Goal: Task Accomplishment & Management: Manage account settings

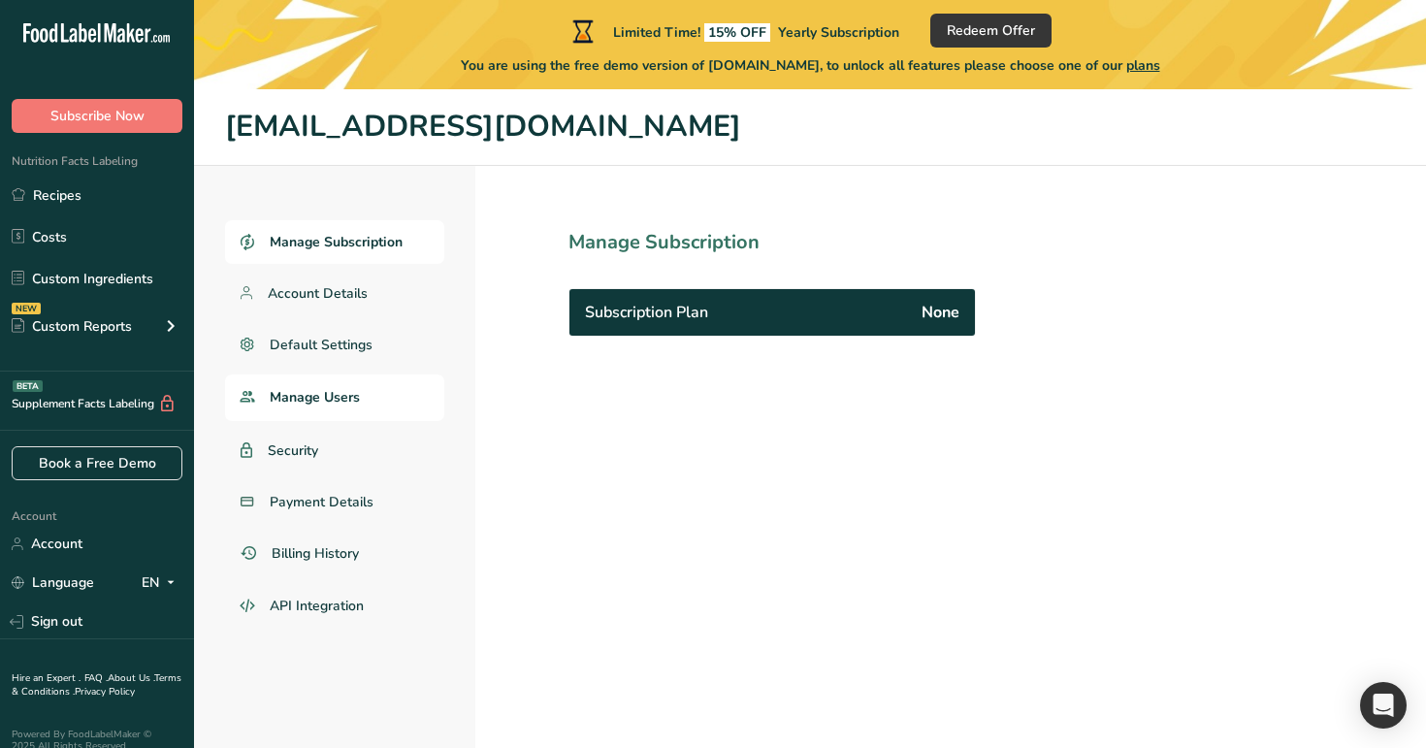
click at [346, 396] on span "Manage Users" at bounding box center [315, 397] width 90 height 20
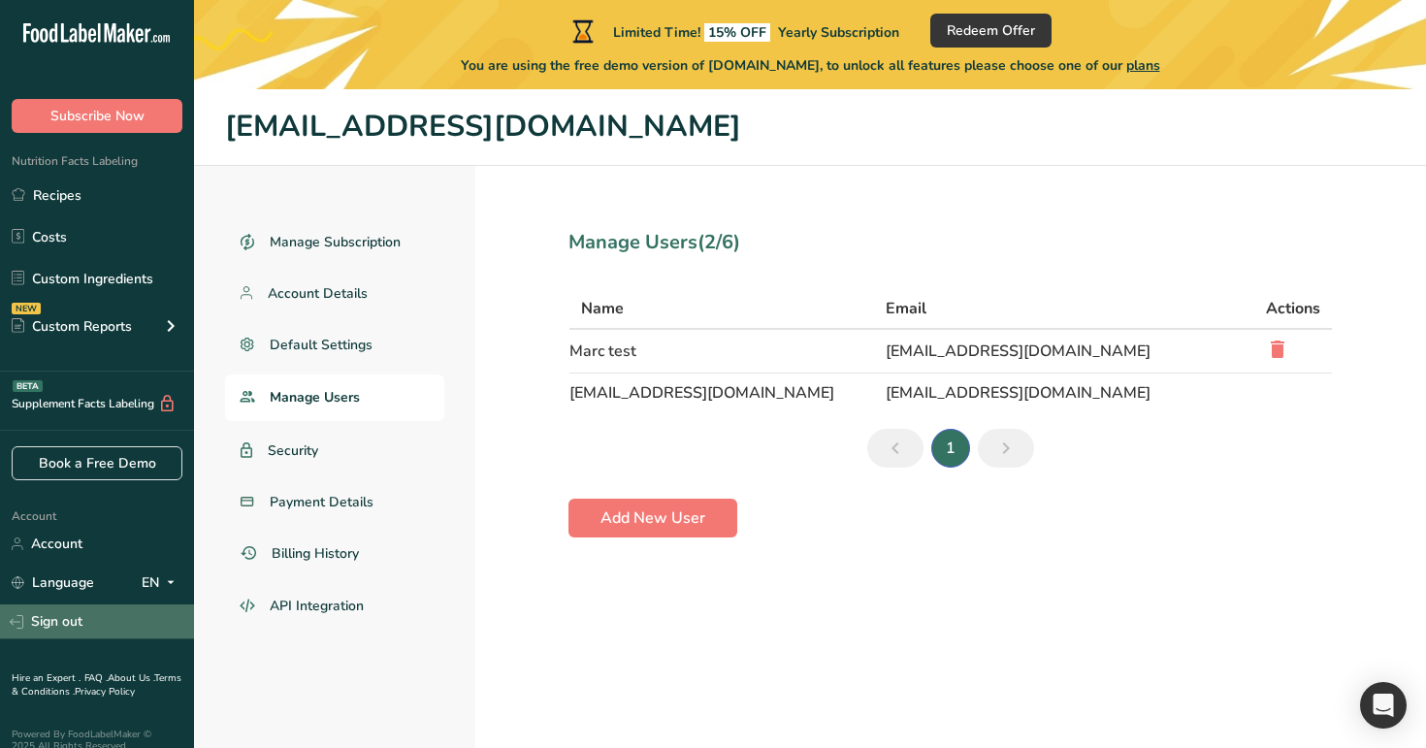
click at [60, 621] on link "Sign out" at bounding box center [97, 621] width 194 height 34
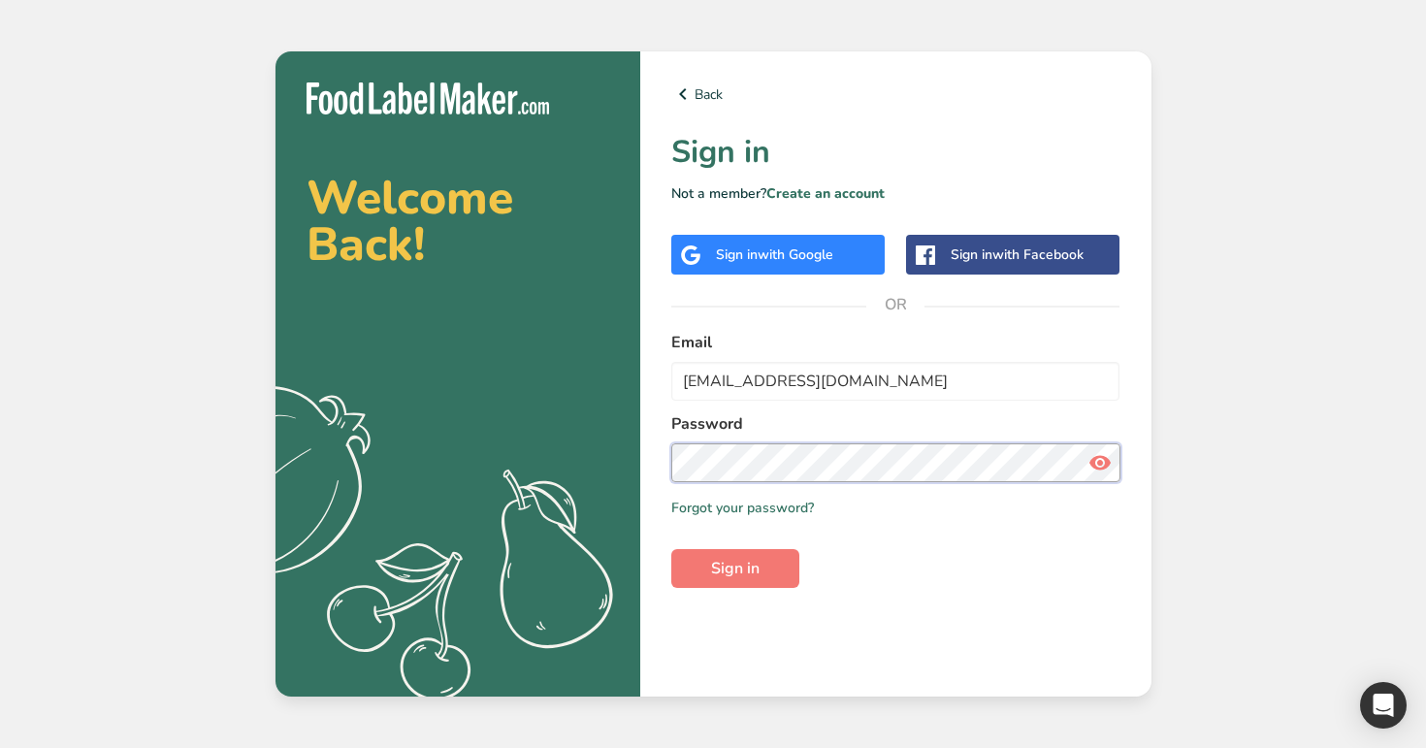
click at [671, 549] on button "Sign in" at bounding box center [735, 568] width 128 height 39
click at [1105, 465] on icon at bounding box center [1099, 462] width 23 height 35
click at [774, 555] on button "Sign in" at bounding box center [735, 568] width 128 height 39
click at [876, 390] on input "test_2025_07@test.co" at bounding box center [895, 381] width 449 height 39
click at [869, 383] on input "test_2025_07@test.co" at bounding box center [895, 381] width 449 height 39
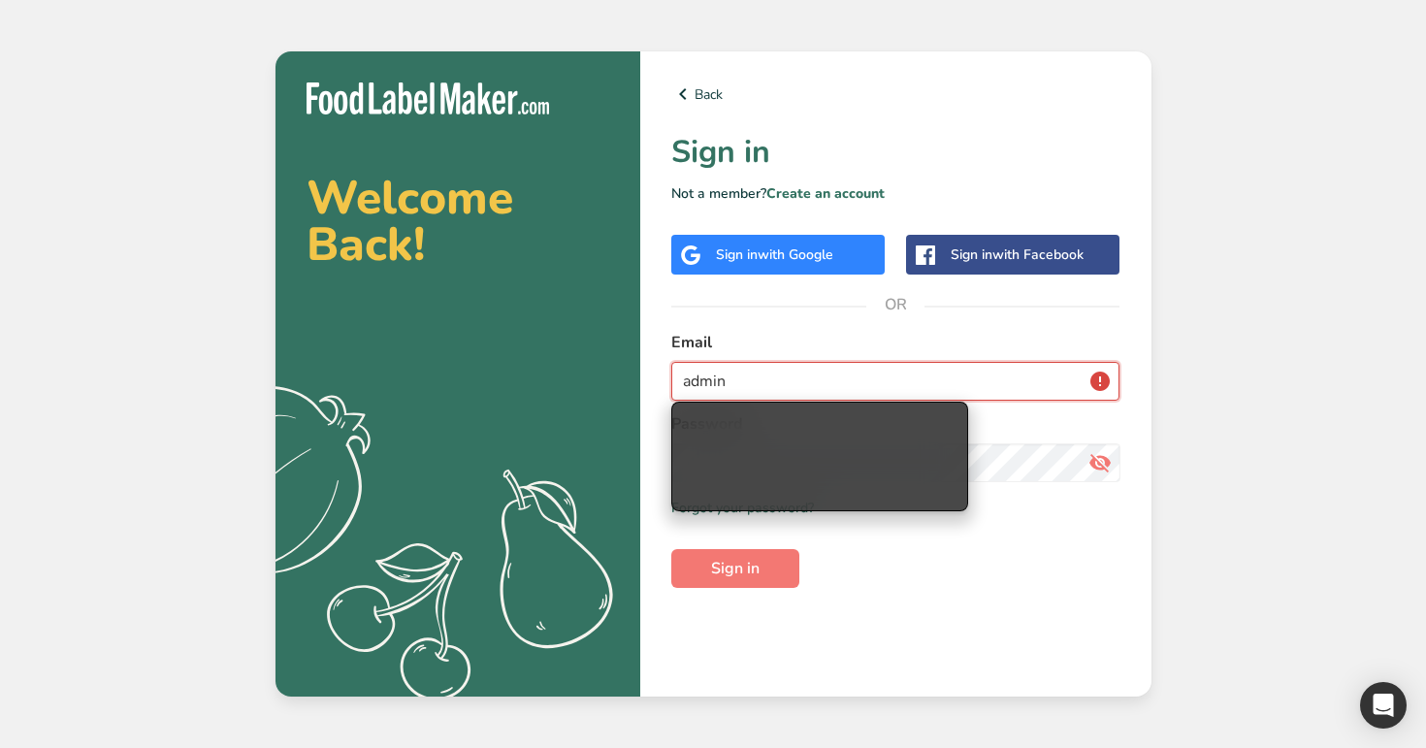
type input "admin"
type input "admin@test.com"
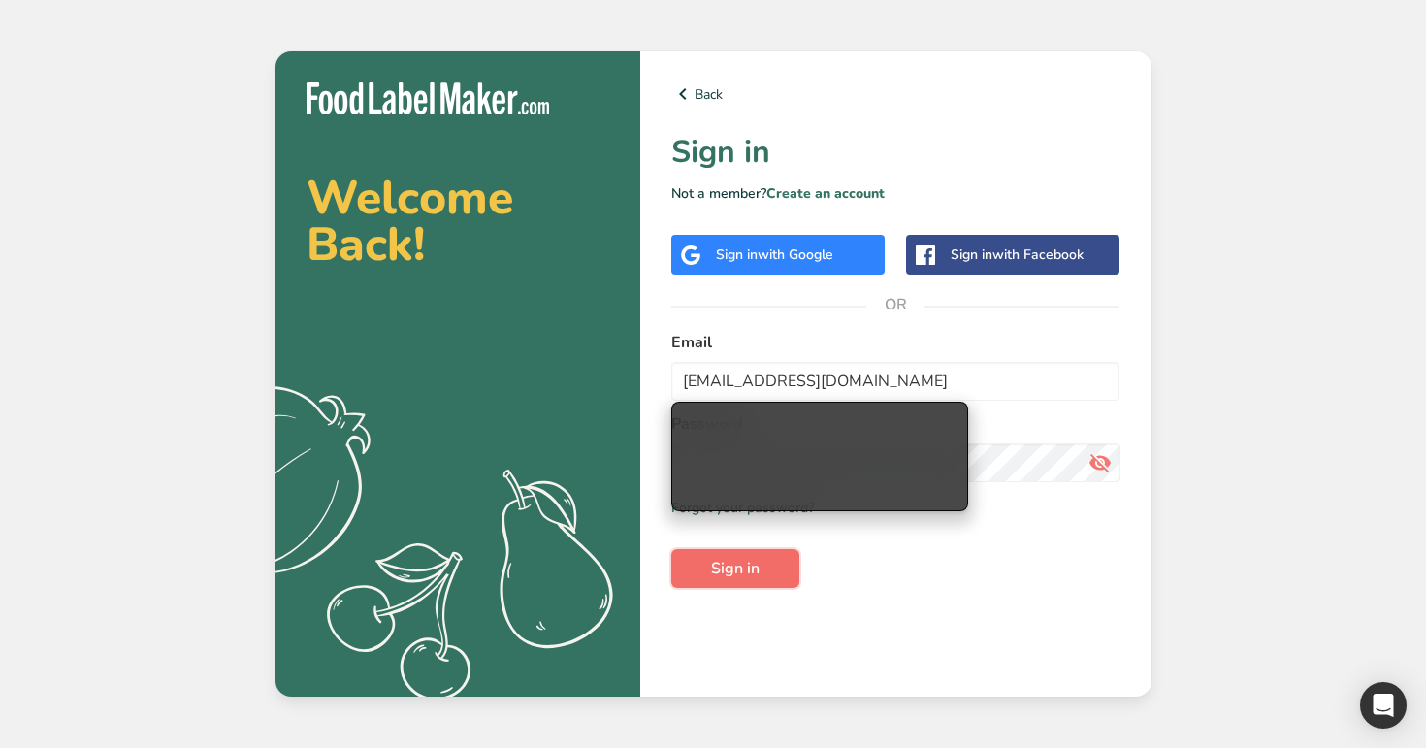
click at [722, 572] on span "Sign in" at bounding box center [735, 568] width 48 height 23
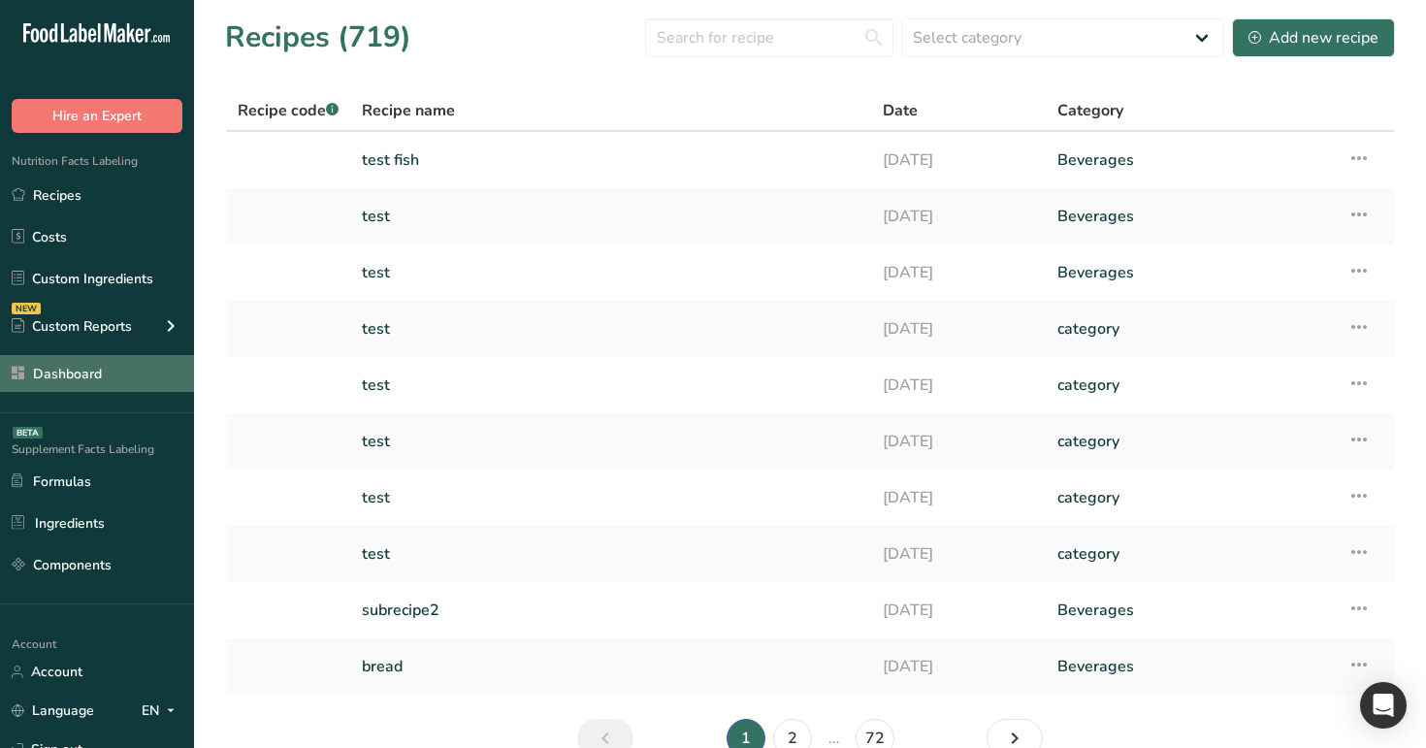
click at [98, 366] on link "Dashboard" at bounding box center [97, 373] width 194 height 37
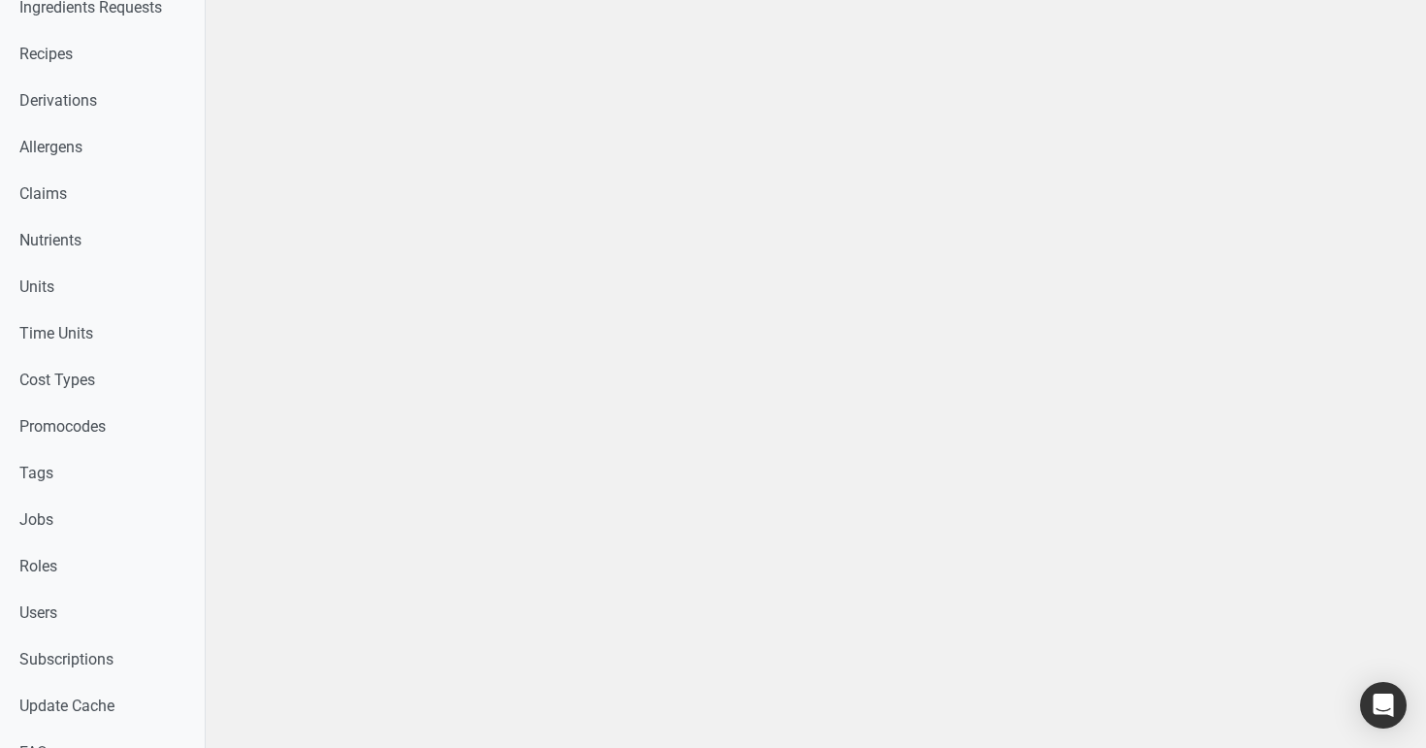
scroll to position [718, 0]
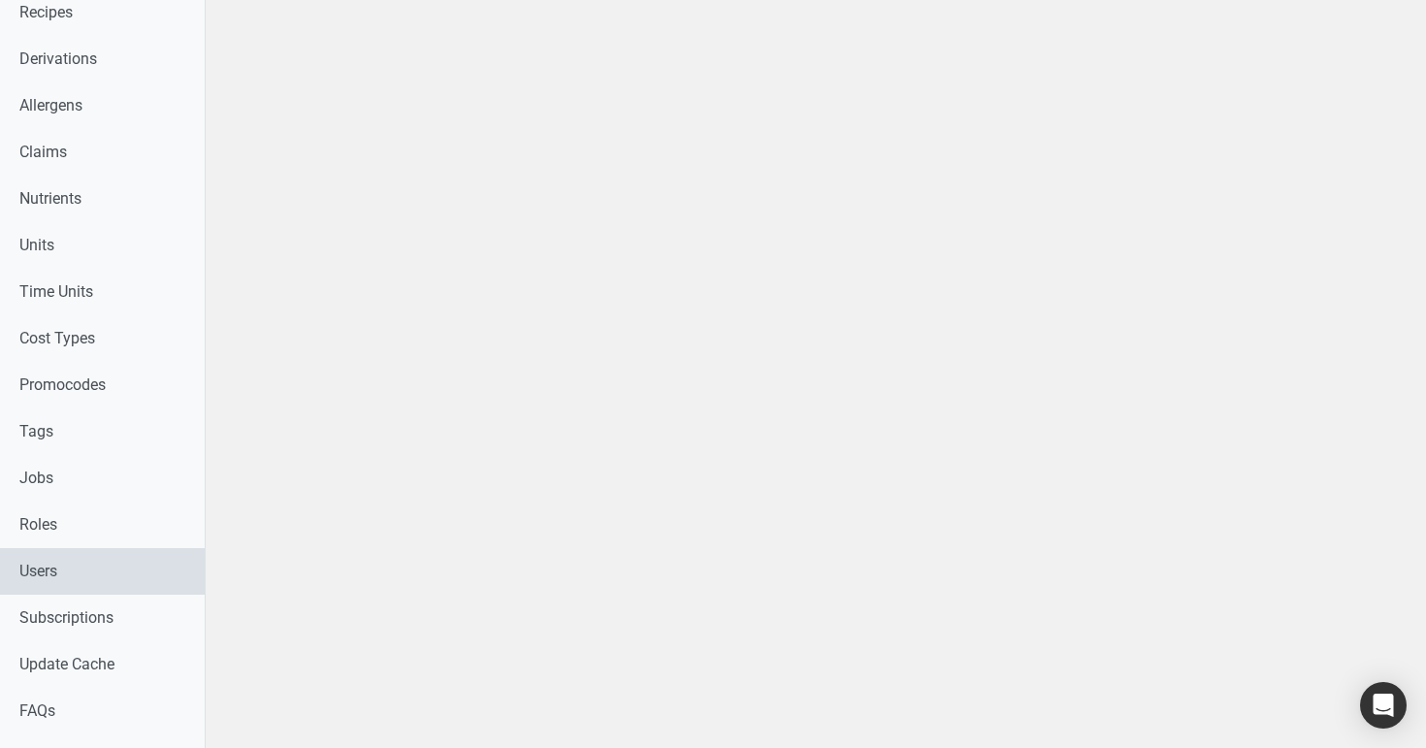
click at [94, 567] on link "Users" at bounding box center [102, 571] width 205 height 47
select select
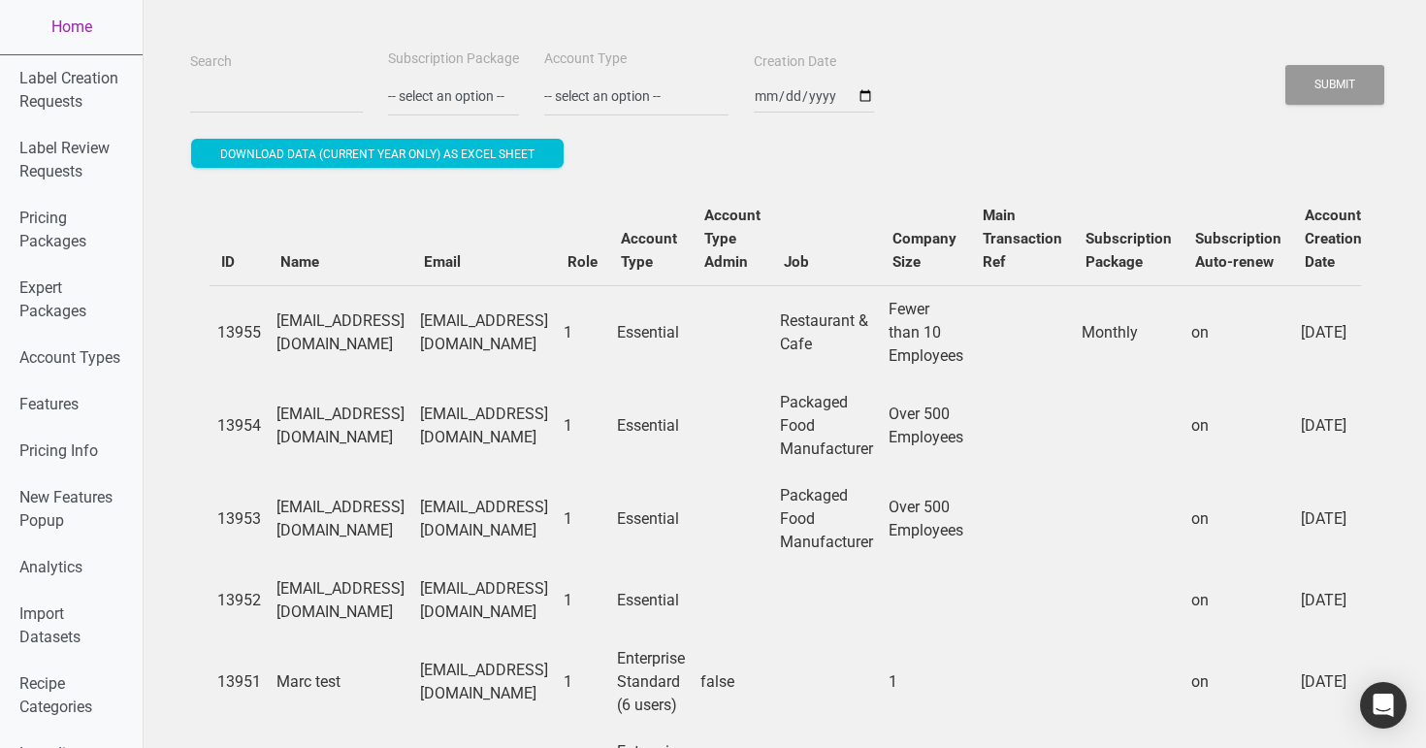
click at [542, 294] on td "Test0999@9.co" at bounding box center [484, 332] width 144 height 94
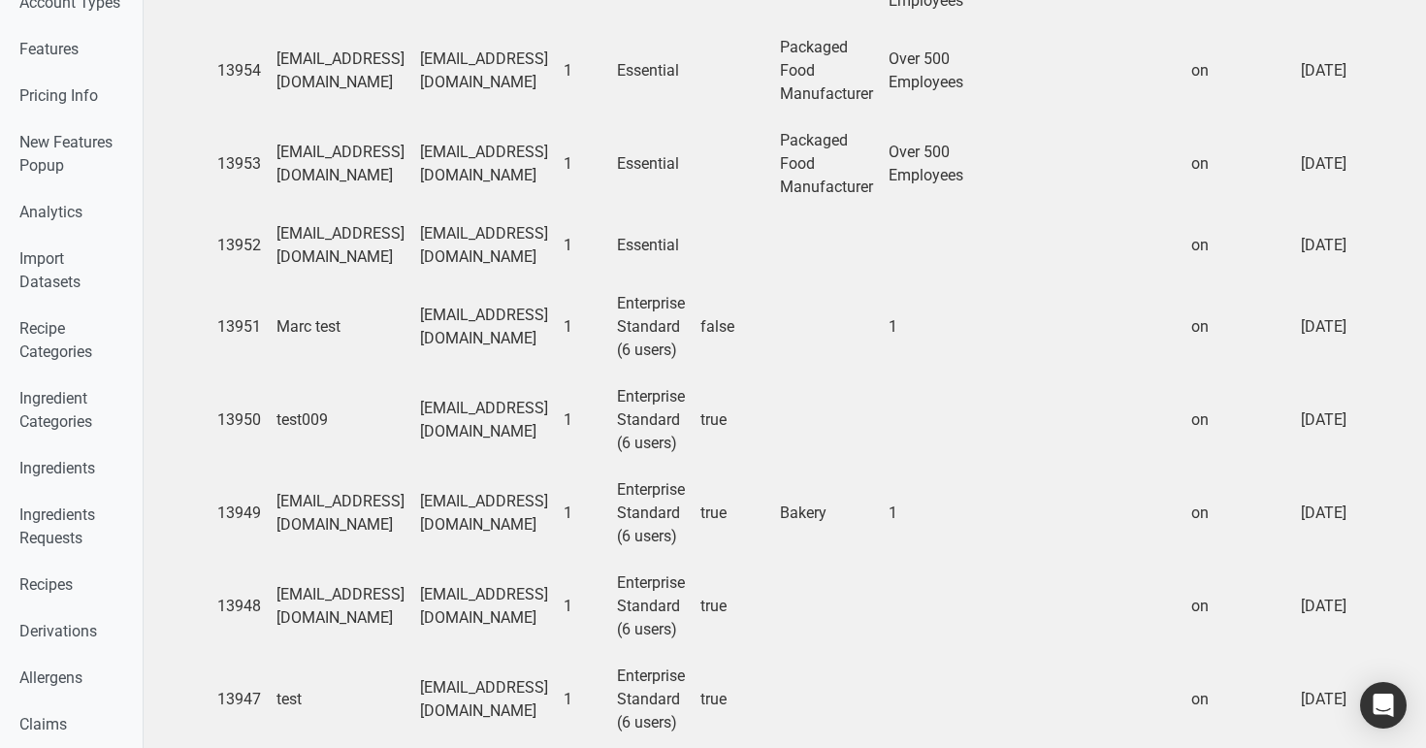
scroll to position [356, 0]
click at [556, 603] on td "[EMAIL_ADDRESS][DOMAIN_NAME]" at bounding box center [484, 605] width 144 height 93
drag, startPoint x: 652, startPoint y: 603, endPoint x: 496, endPoint y: 597, distance: 156.2
click at [496, 597] on td "[EMAIL_ADDRESS][DOMAIN_NAME]" at bounding box center [484, 605] width 144 height 93
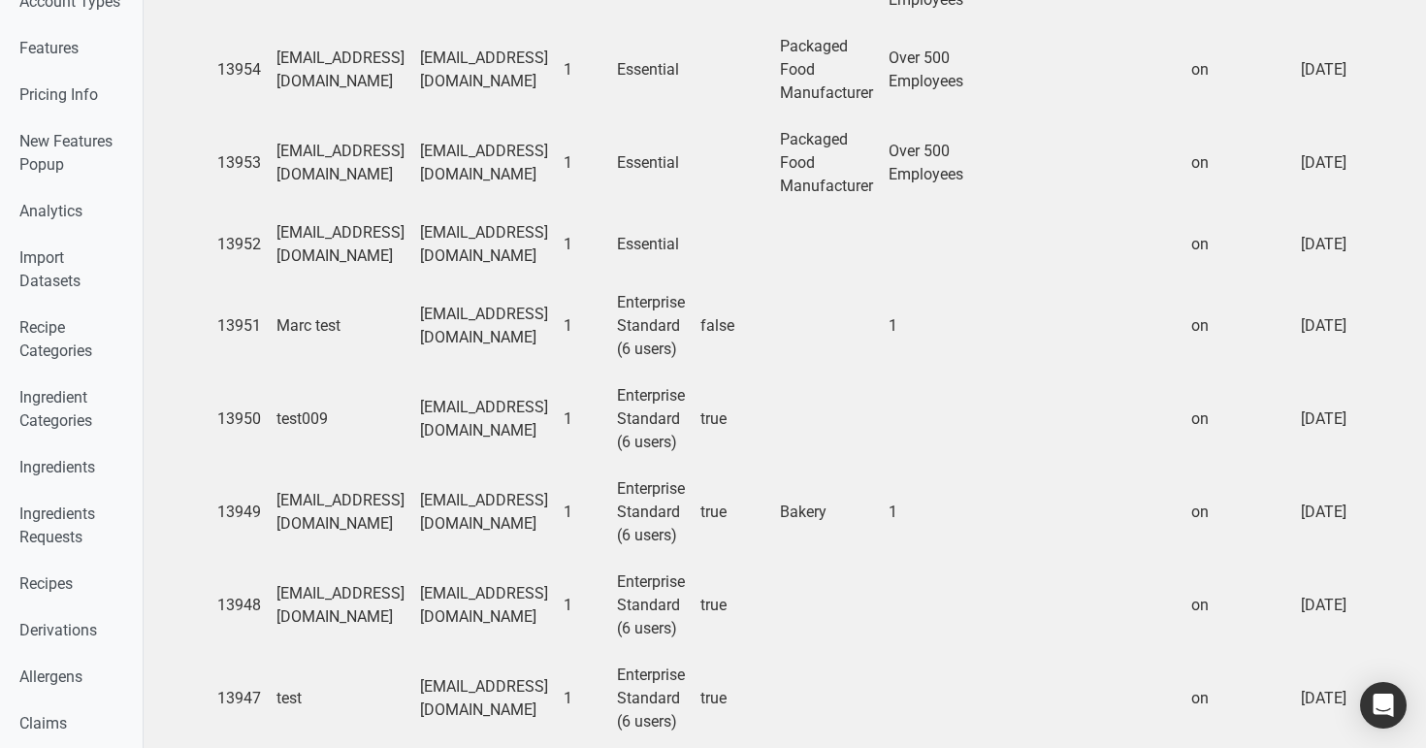
copy td "[EMAIL_ADDRESS][DOMAIN_NAME]"
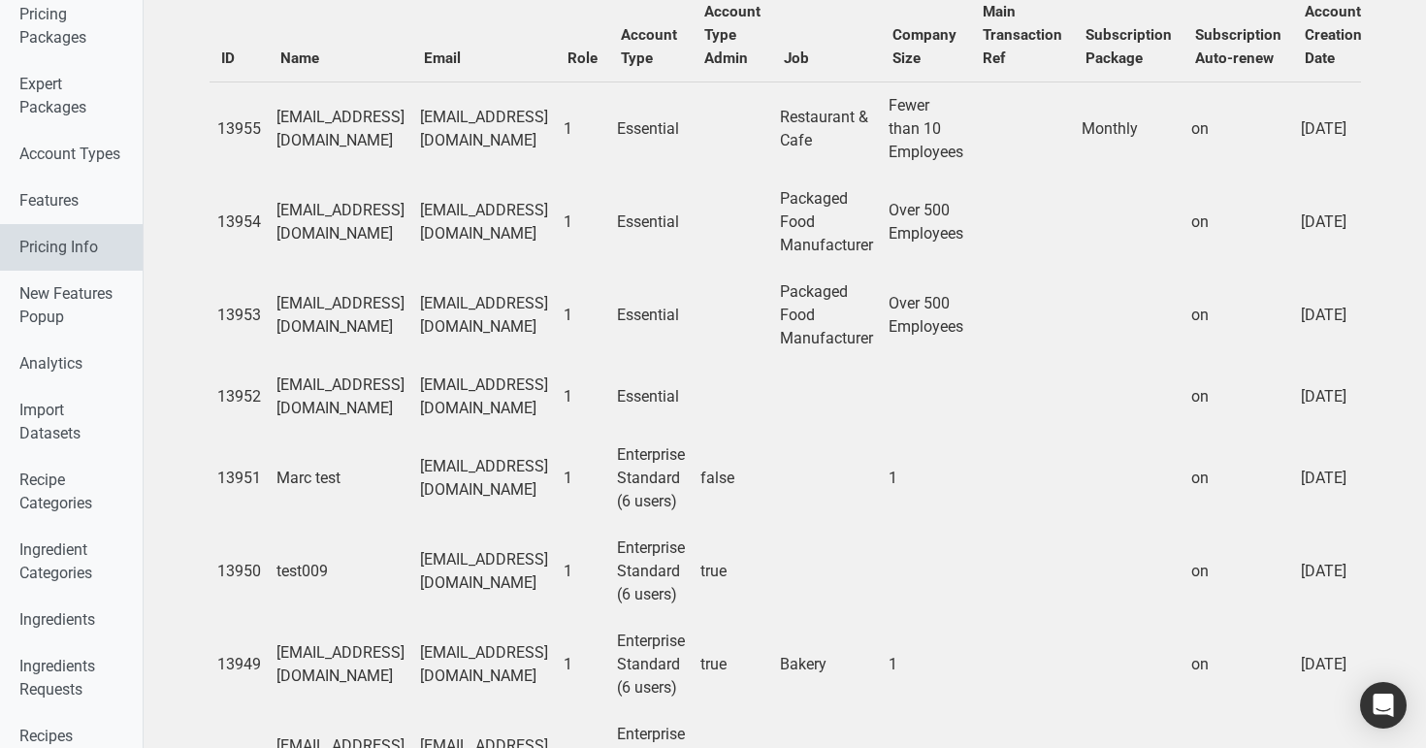
scroll to position [0, 0]
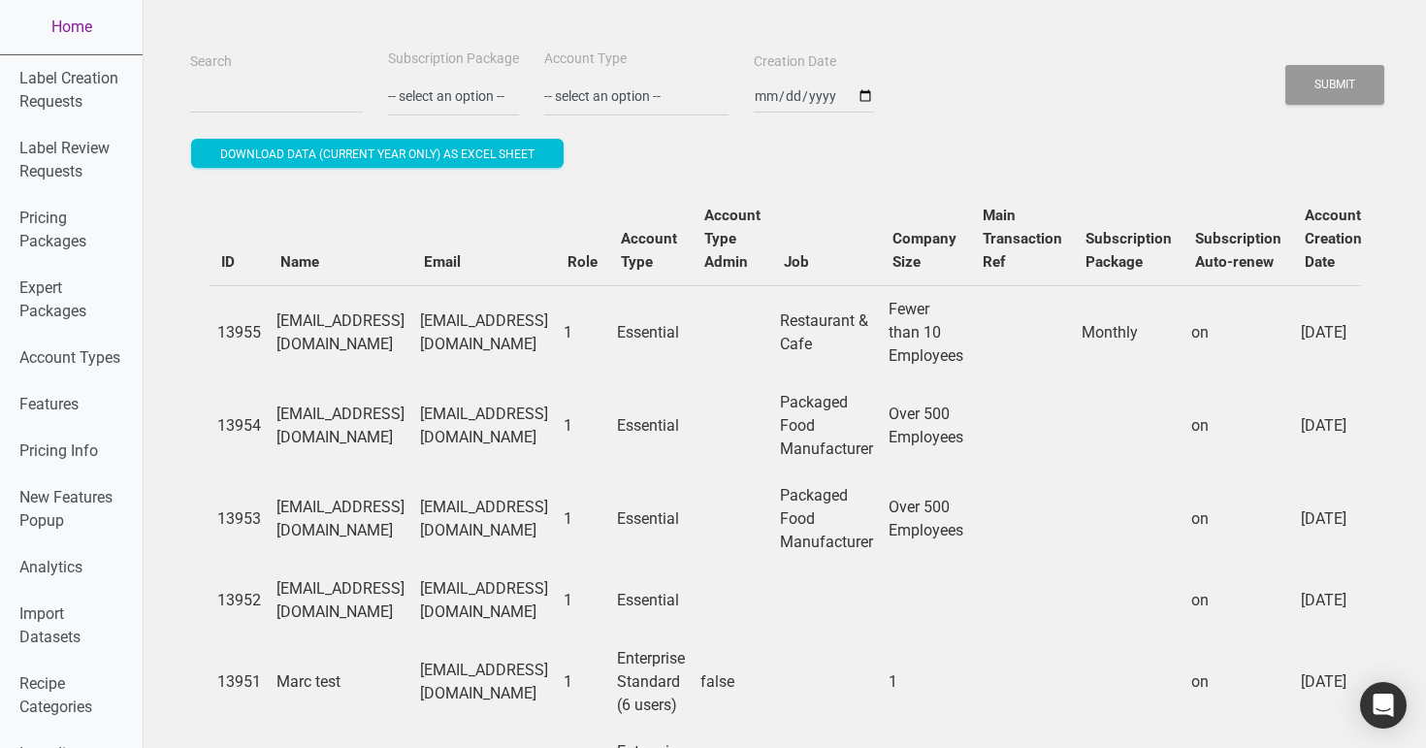
click at [85, 43] on link "Home" at bounding box center [71, 27] width 143 height 54
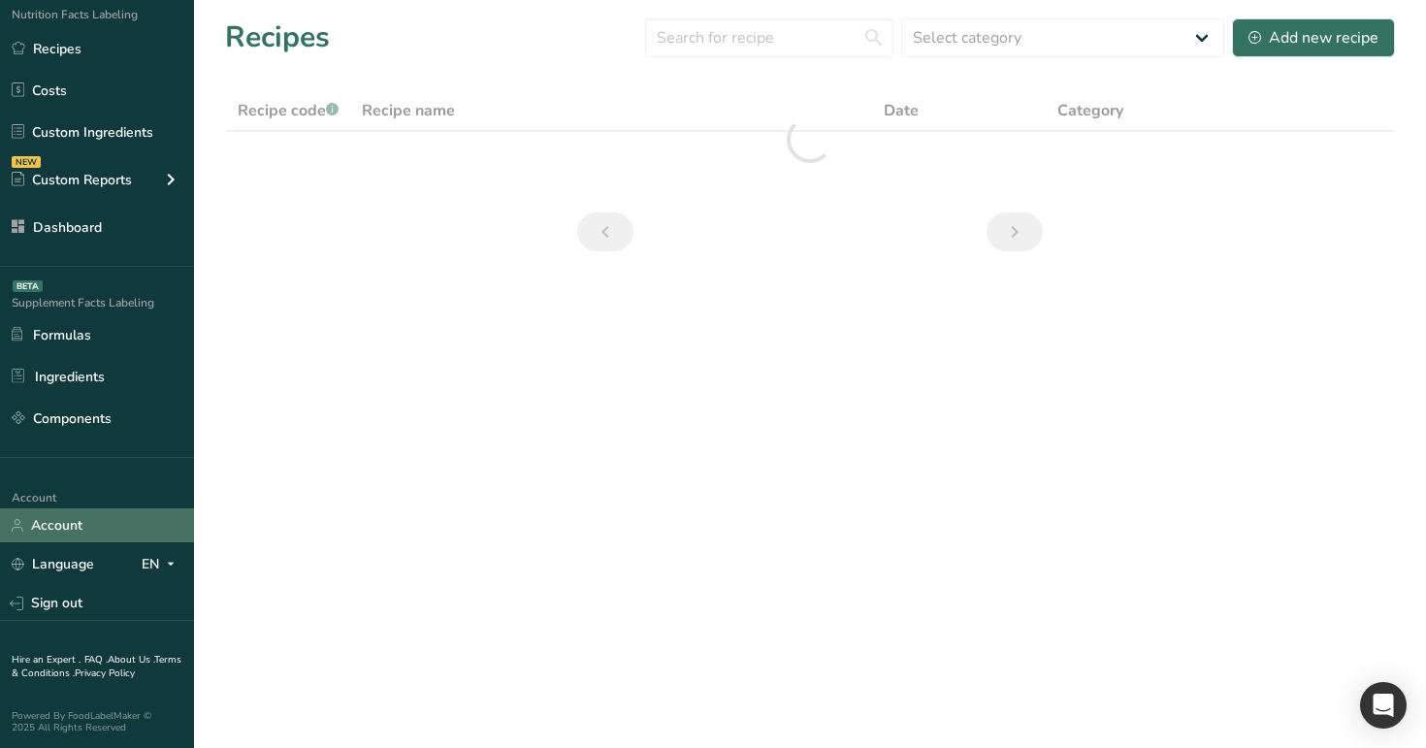
scroll to position [147, 0]
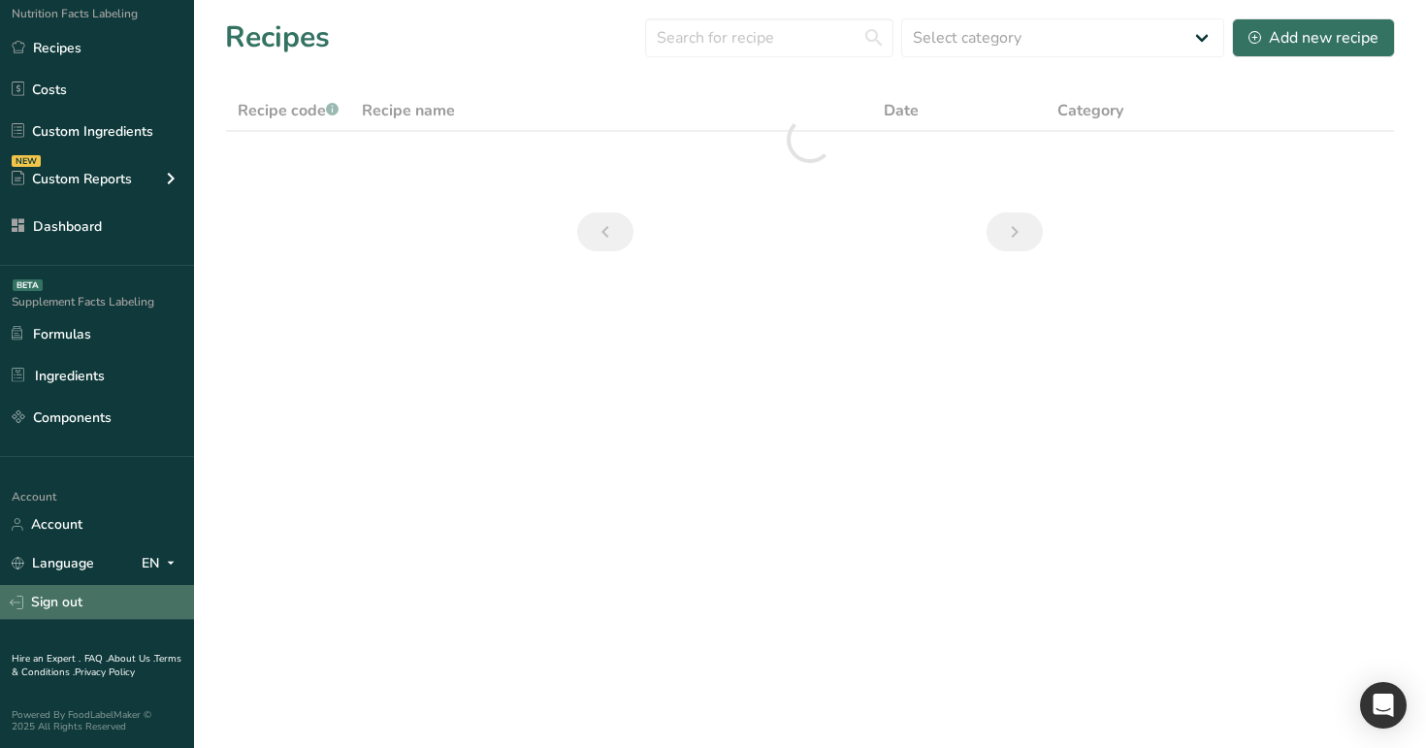
click at [86, 597] on link "Sign out" at bounding box center [97, 602] width 194 height 34
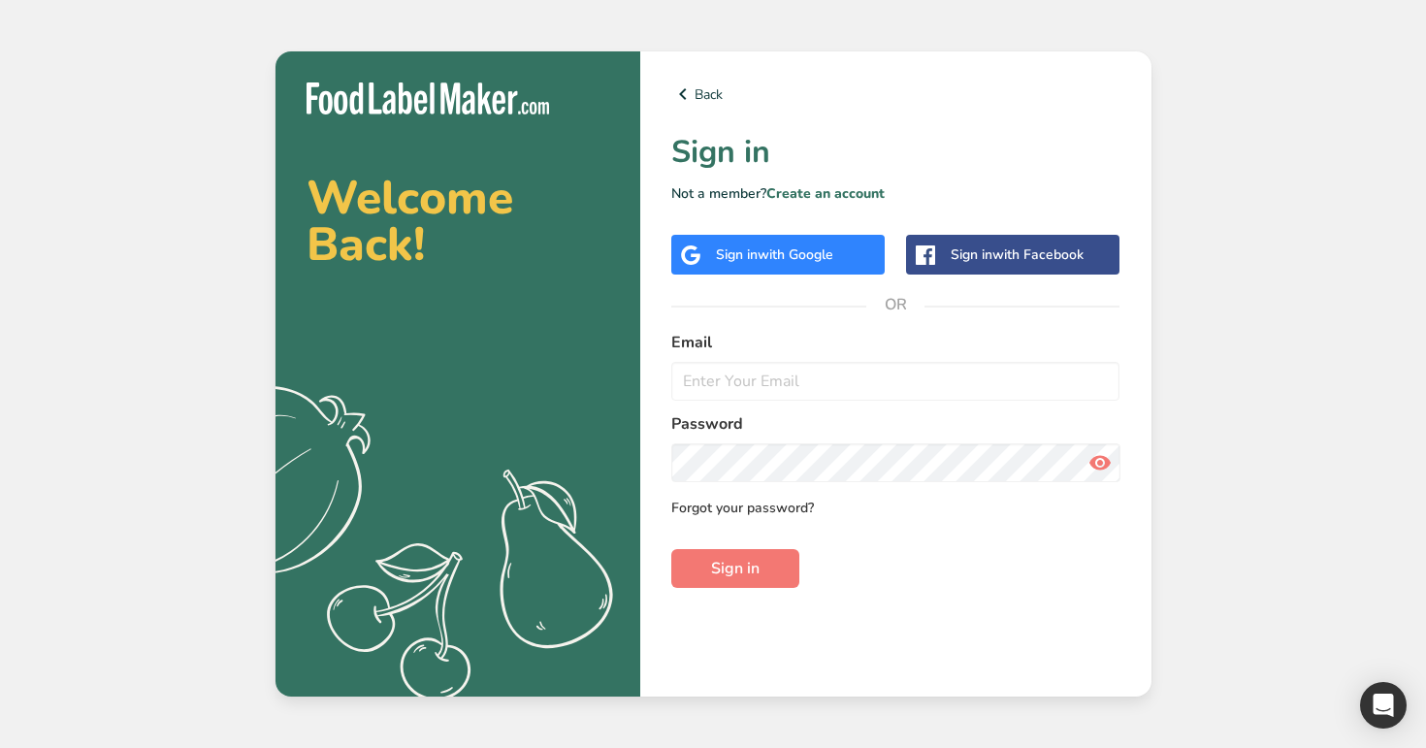
click at [777, 509] on link "Forgot your password?" at bounding box center [742, 507] width 143 height 20
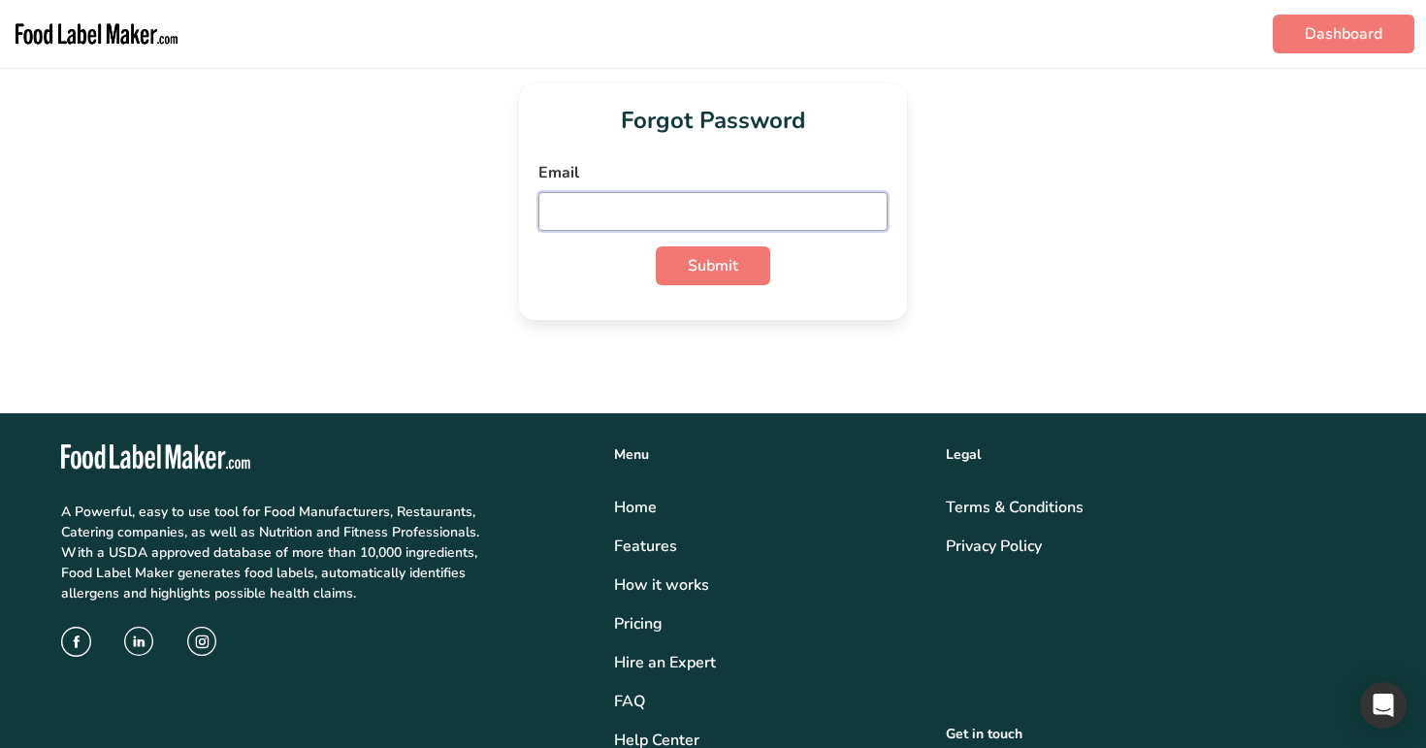
click at [718, 209] on input "email" at bounding box center [712, 211] width 349 height 39
paste input "test_2025_07@test.co"
type input "test_2025_07@test.co"
click at [718, 279] on button "Submit" at bounding box center [713, 265] width 114 height 39
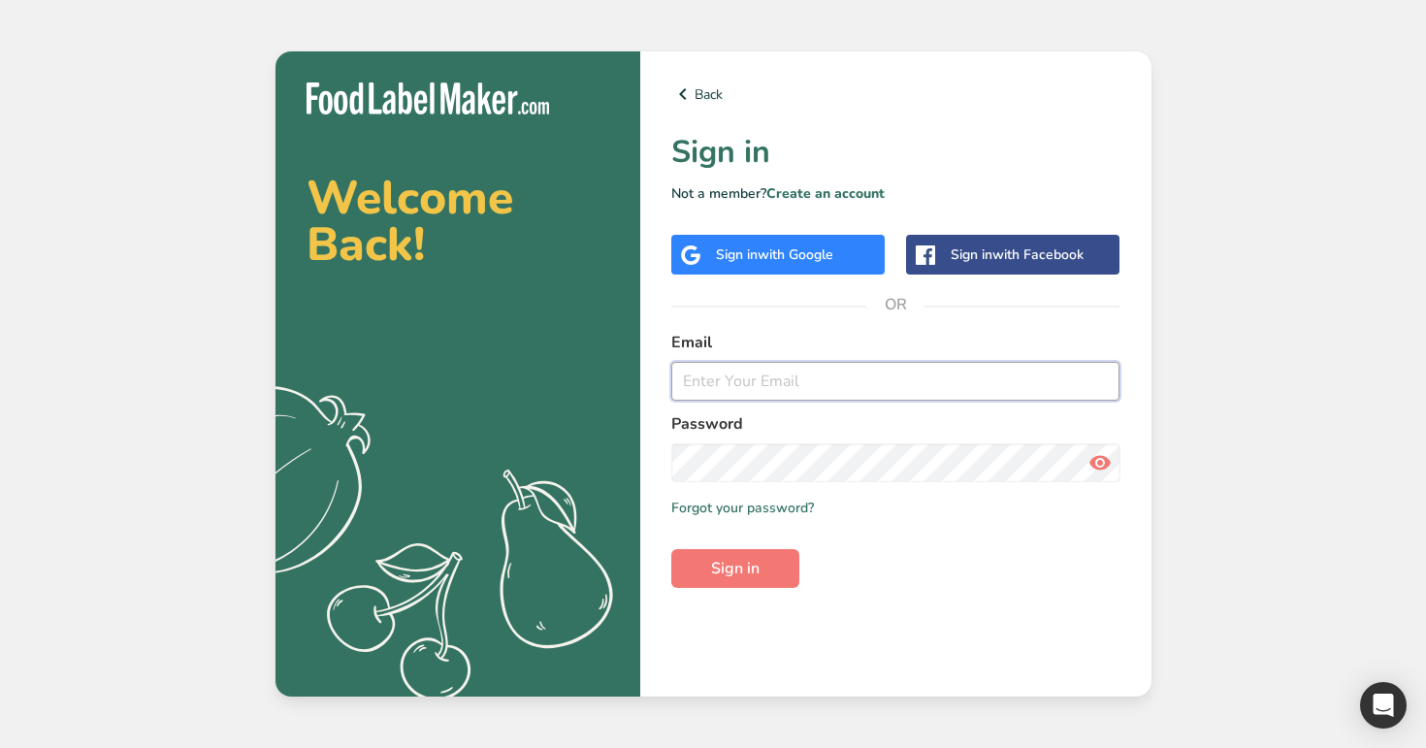
click at [760, 377] on input "email" at bounding box center [895, 381] width 449 height 39
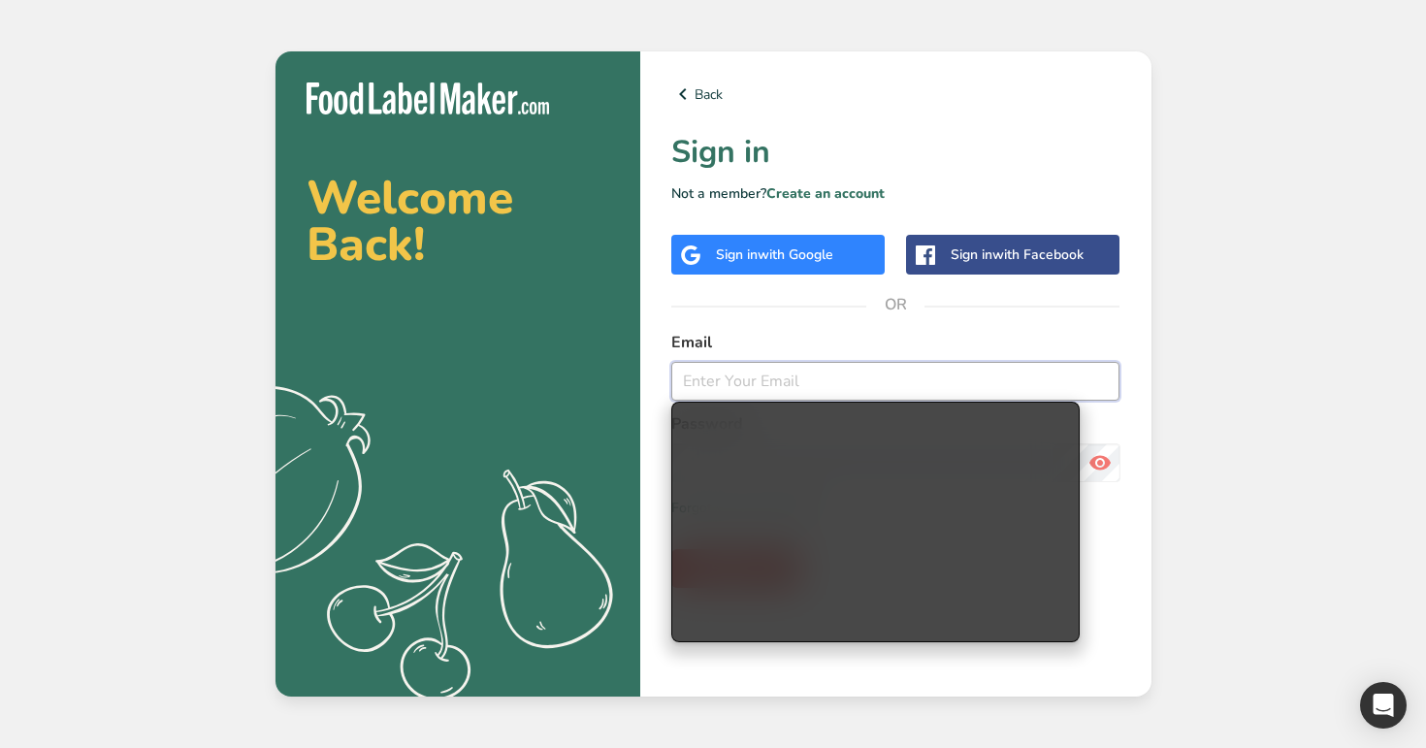
click at [760, 377] on input "email" at bounding box center [895, 381] width 449 height 39
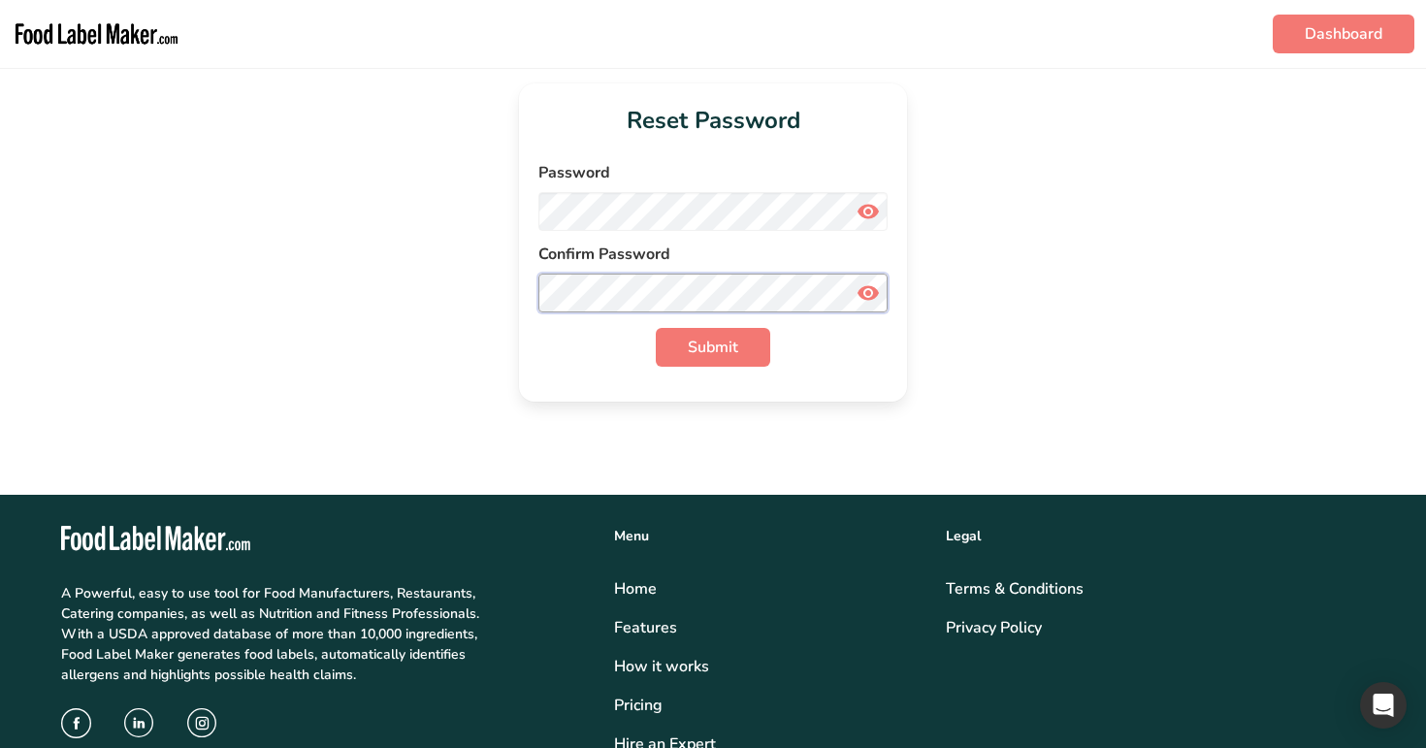
click at [656, 328] on button "Submit" at bounding box center [713, 347] width 114 height 39
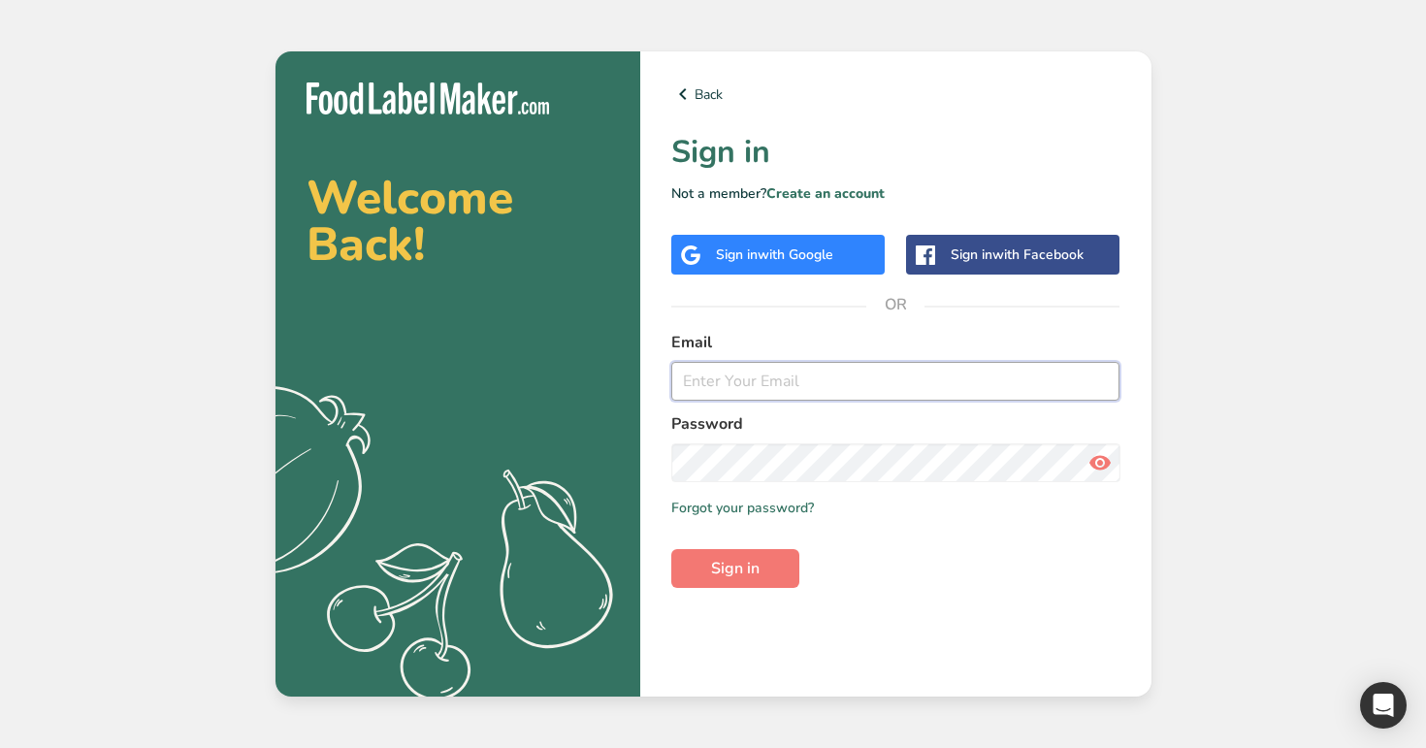
click at [834, 396] on input "email" at bounding box center [895, 381] width 449 height 39
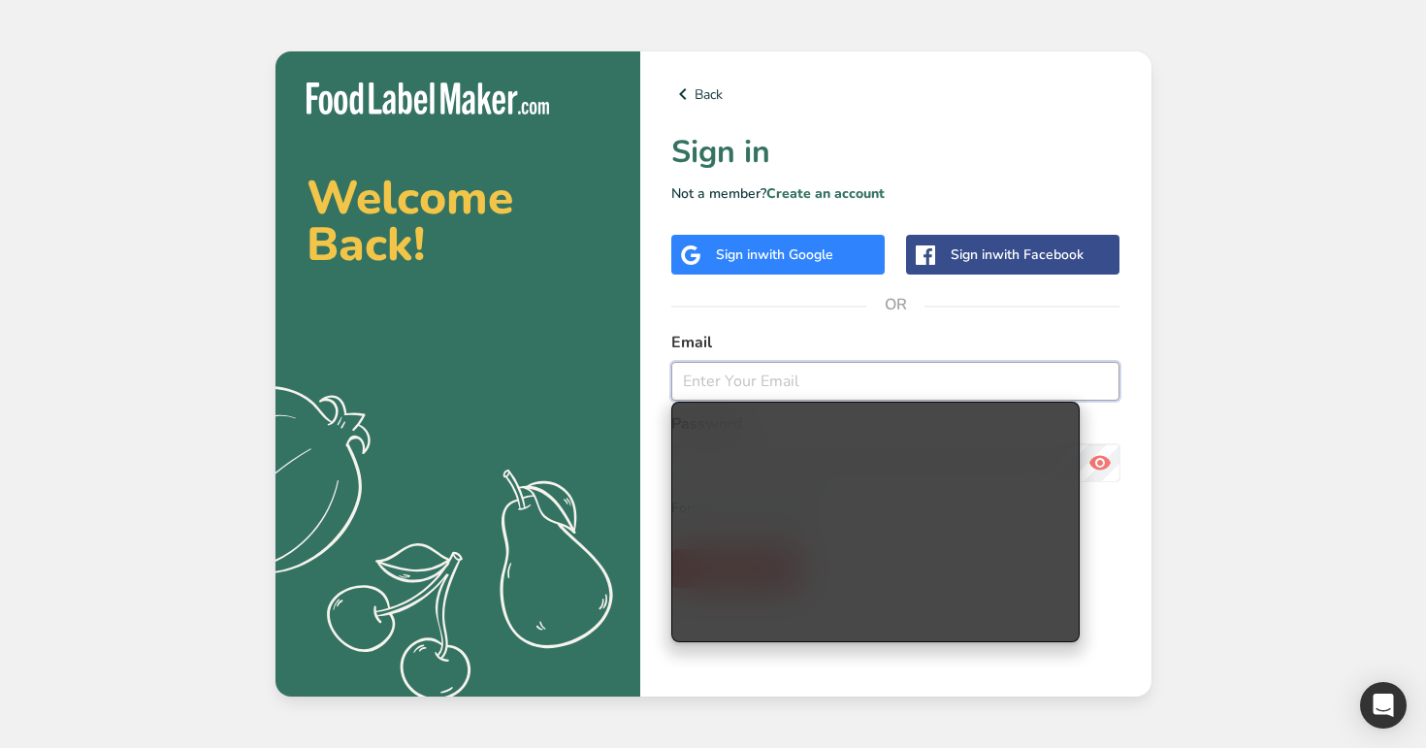
click at [834, 396] on input "email" at bounding box center [895, 381] width 449 height 39
paste input "http://foodlabelmaker.com/reset-password?token=mBiXoDlsCY4Bdi1DCkPfXA63YM6egPFi…"
type input "http://foodlabelmaker.com/reset-password?token=mBiXoDlsCY4Bdi1DCkPfXA63YM6egPFi…"
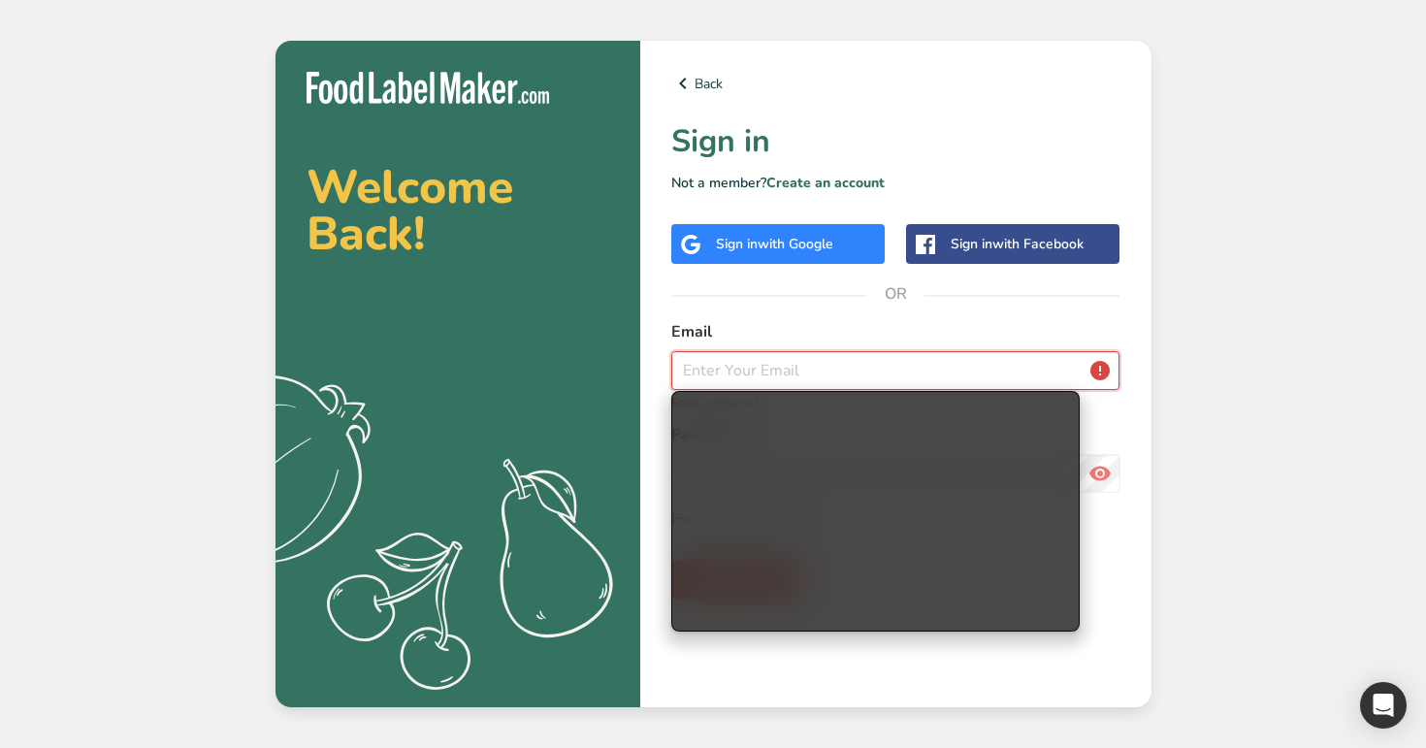
paste input "test_2025_07@test.co"
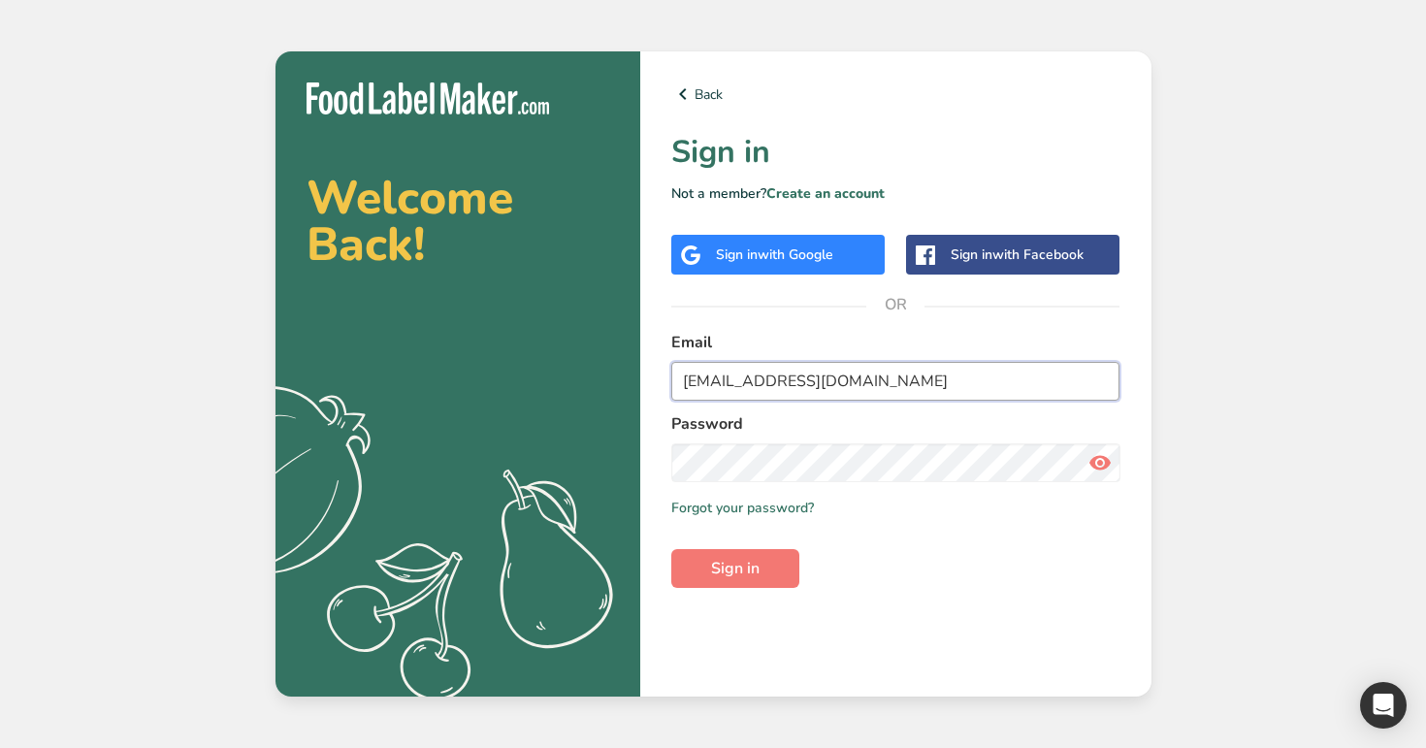
type input "test_2025_07@test.co"
click at [671, 549] on button "Sign in" at bounding box center [735, 568] width 128 height 39
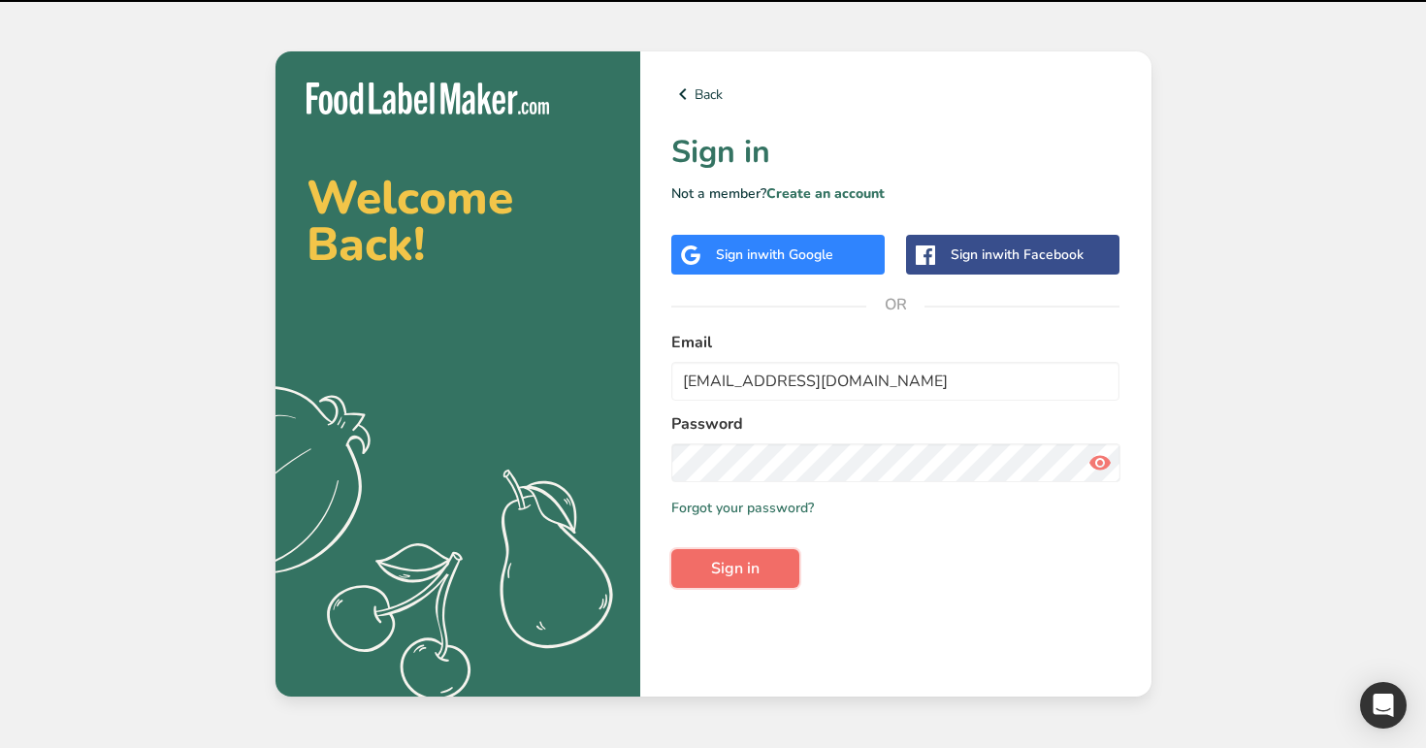
click at [759, 560] on button "Sign in" at bounding box center [735, 568] width 128 height 39
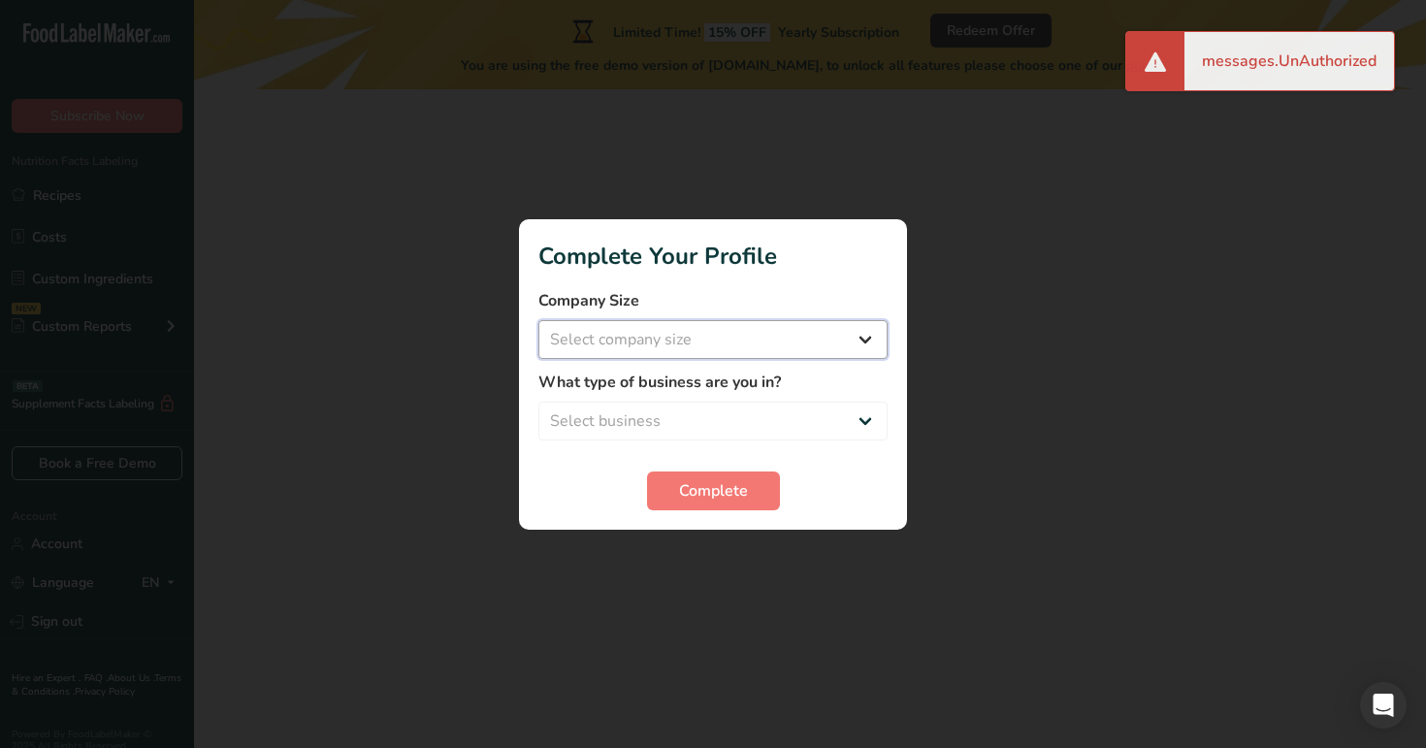
click at [781, 327] on select "Select company size" at bounding box center [712, 339] width 349 height 39
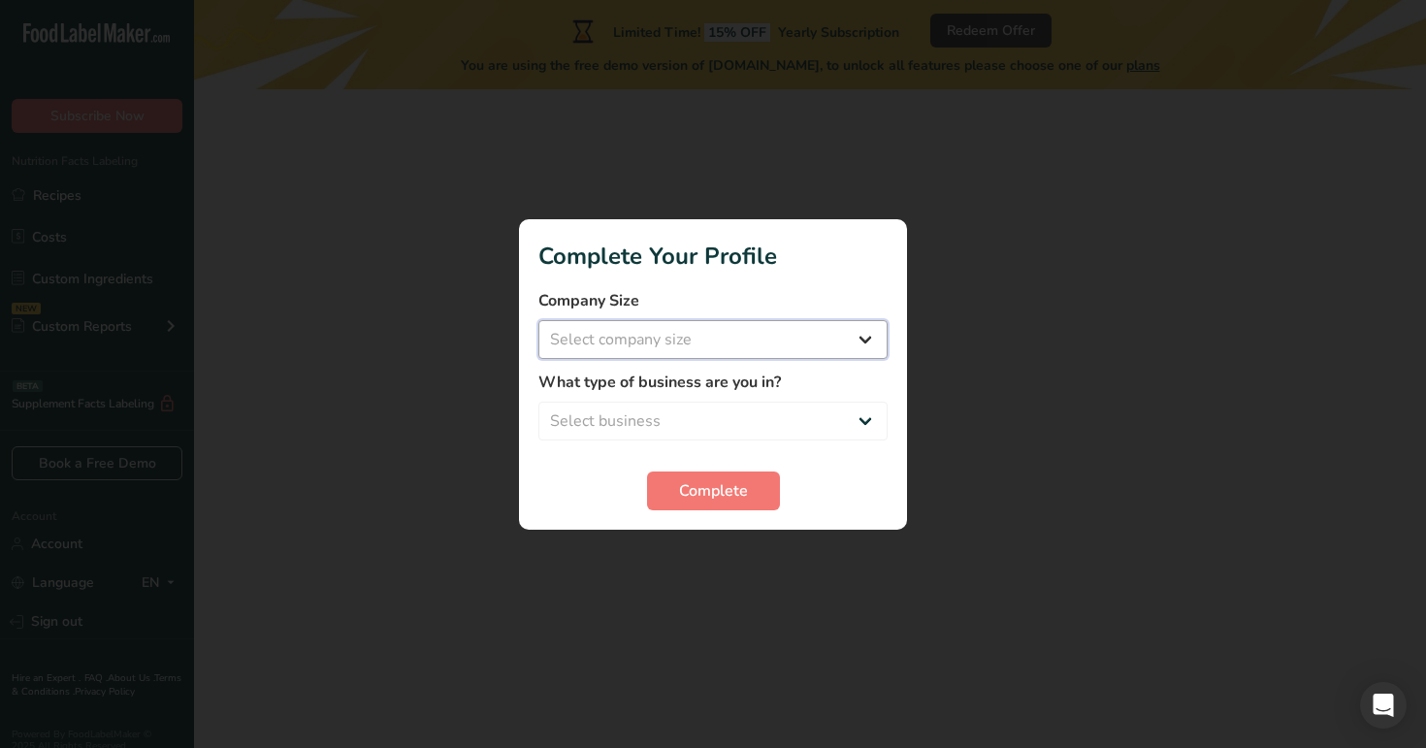
click at [781, 327] on select "Select company size" at bounding box center [712, 339] width 349 height 39
click at [798, 334] on select "Select company size Over 500 Employees test 1 1 Fewer than 10 Employees Fewer t…" at bounding box center [712, 339] width 349 height 39
select select "16"
click at [538, 320] on select "Select company size Over 500 Employees test 1 1 Fewer than 10 Employees Fewer t…" at bounding box center [712, 339] width 349 height 39
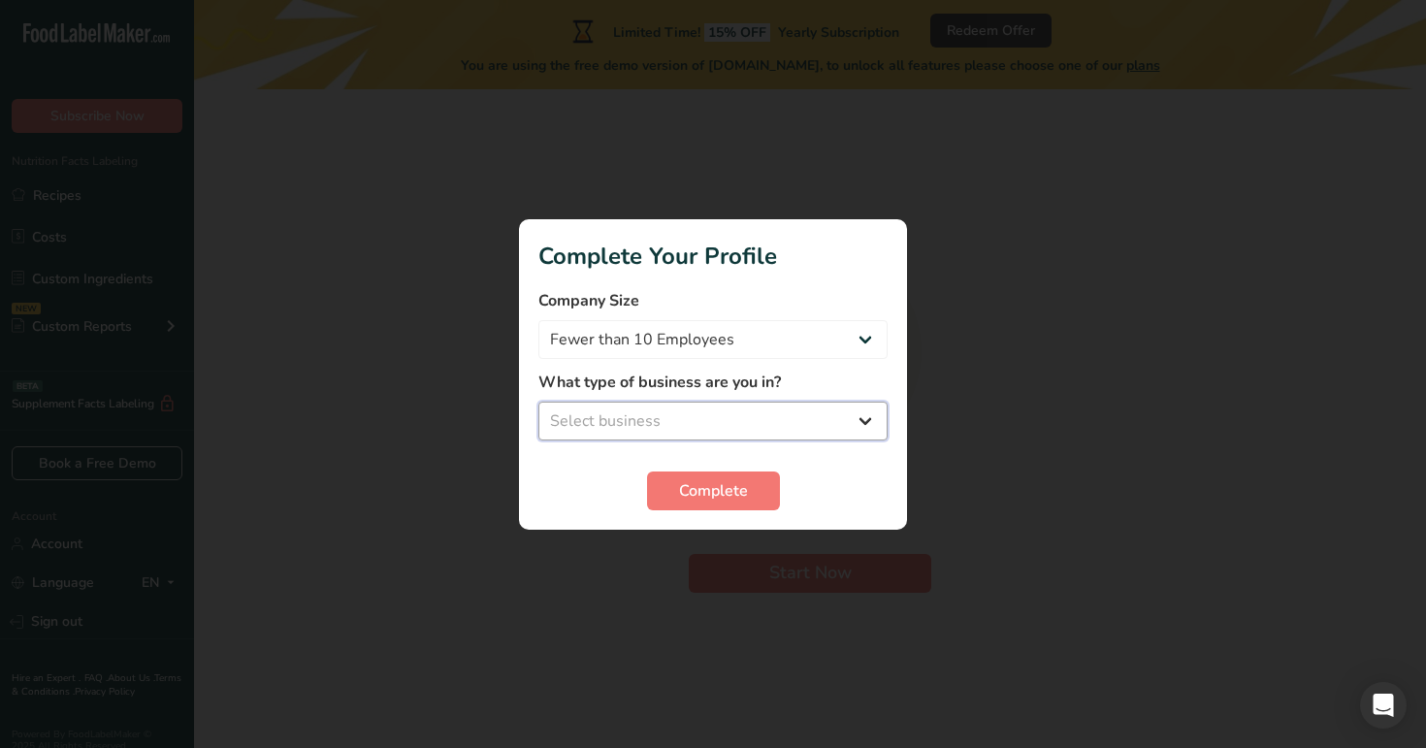
click at [754, 418] on select "Select business Packaged Food Manufacturer Restaurant & Cafe Bakery Meal Plans …" at bounding box center [712, 420] width 349 height 39
select select "3"
click at [538, 401] on select "Select business Packaged Food Manufacturer Restaurant & Cafe Bakery Meal Plans …" at bounding box center [712, 420] width 349 height 39
click at [733, 487] on span "Complete" at bounding box center [713, 490] width 69 height 23
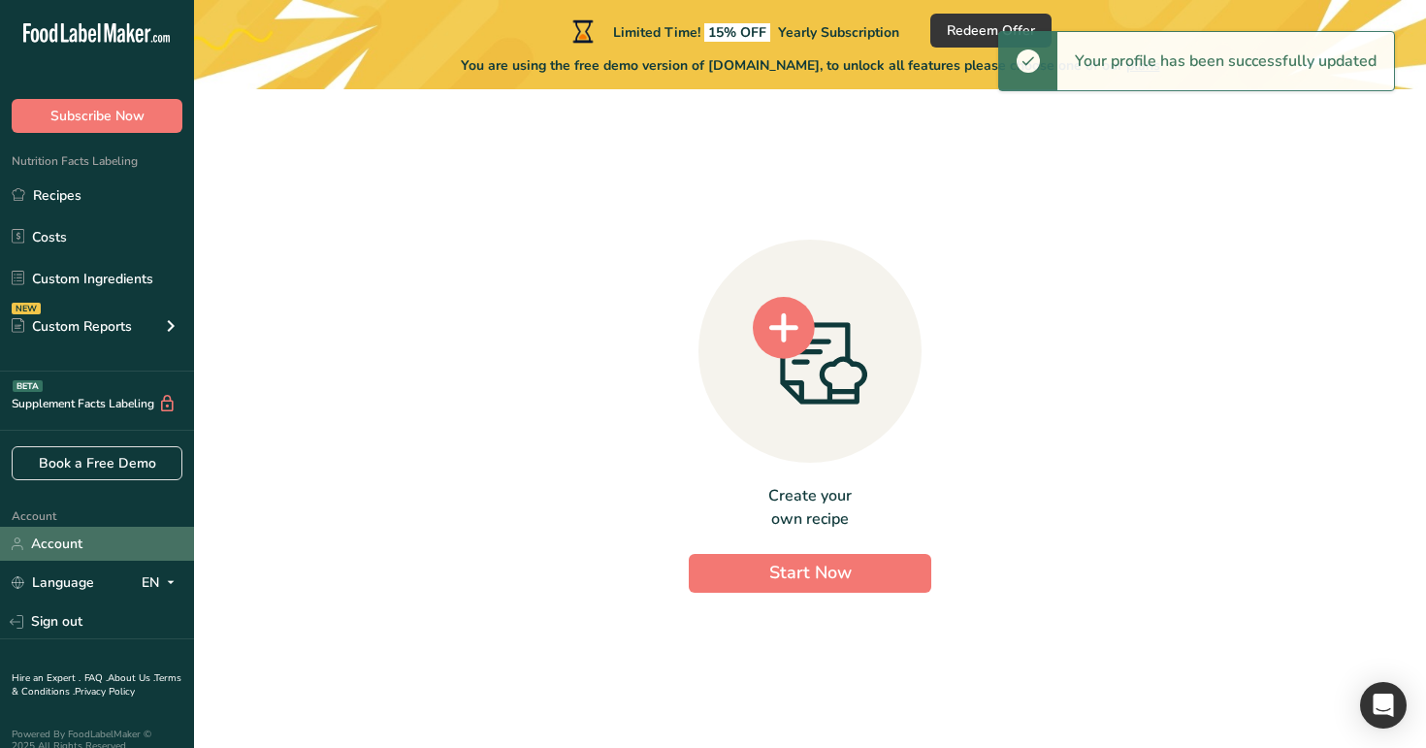
click at [97, 539] on link "Account" at bounding box center [97, 544] width 194 height 34
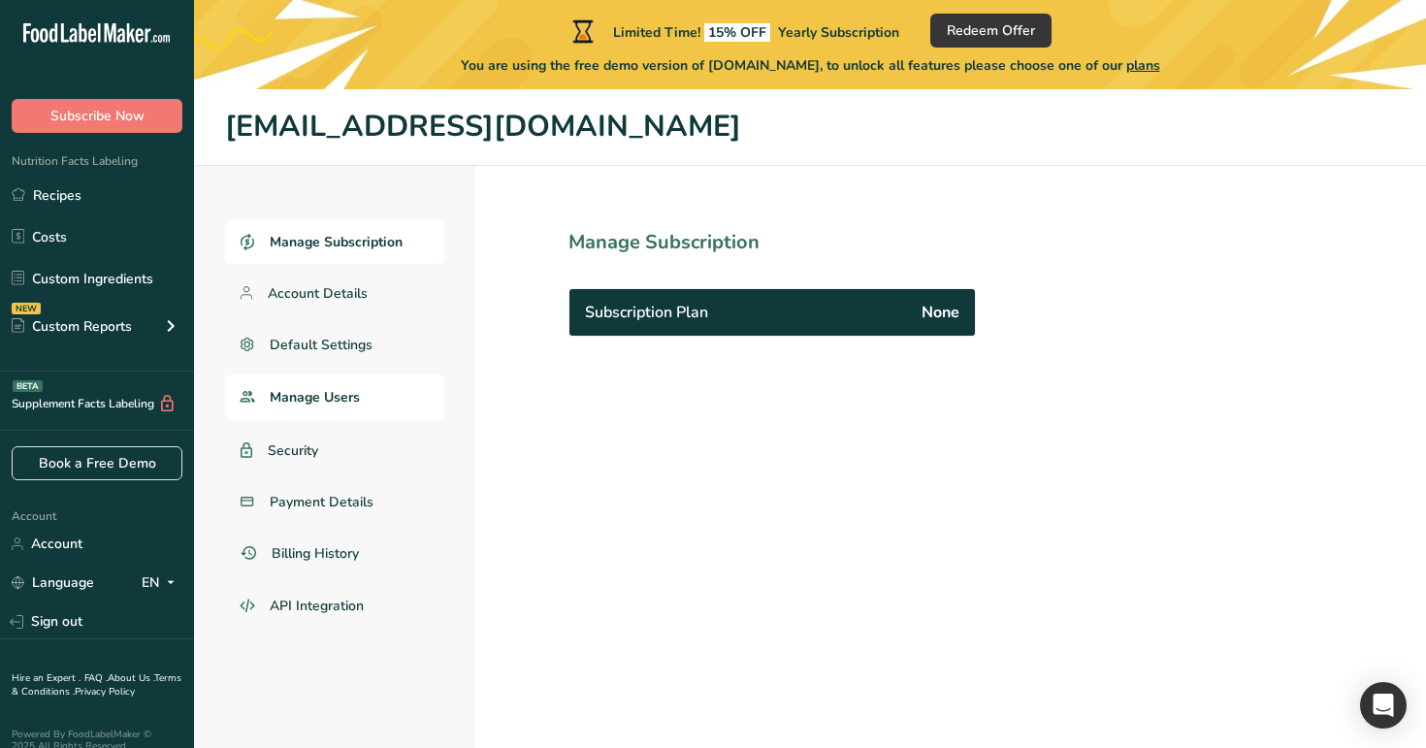
click at [351, 388] on span "Manage Users" at bounding box center [315, 397] width 90 height 20
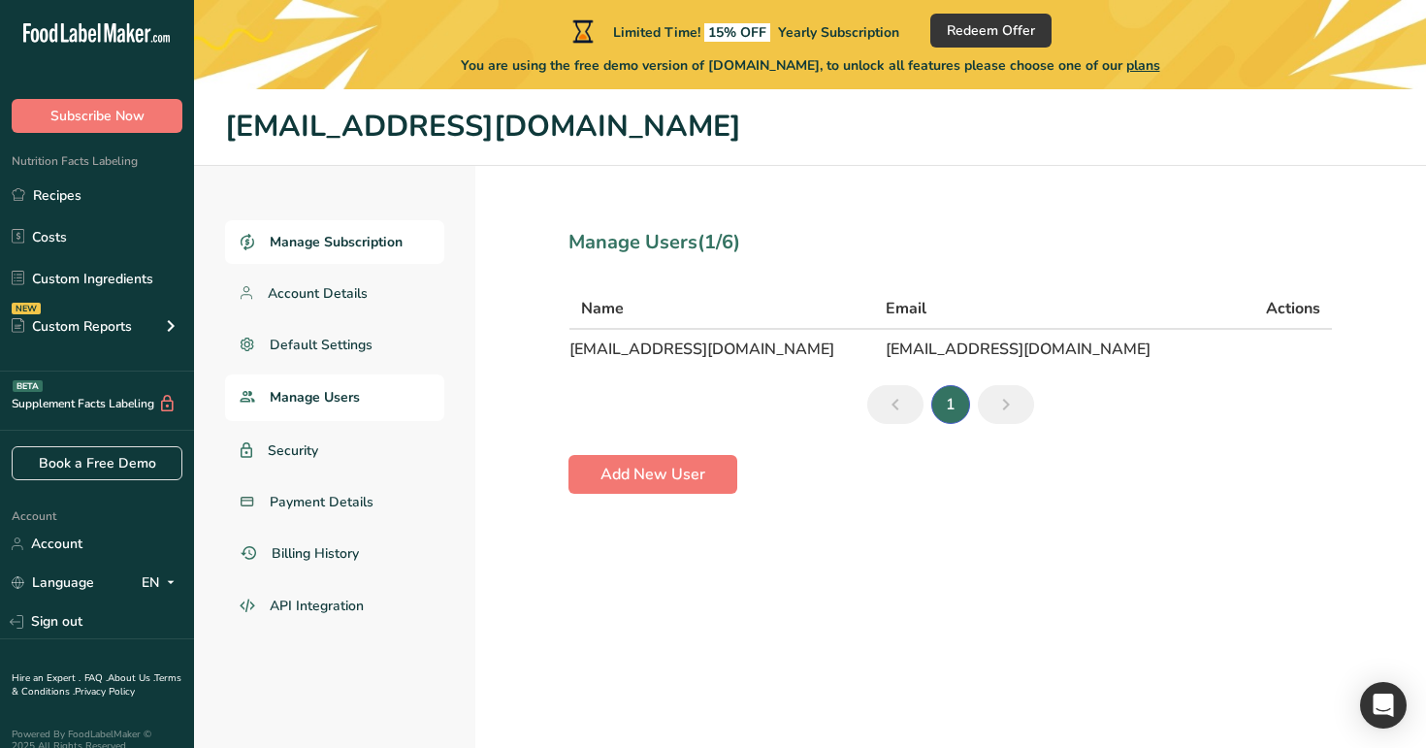
click at [365, 243] on span "Manage Subscription" at bounding box center [336, 242] width 133 height 20
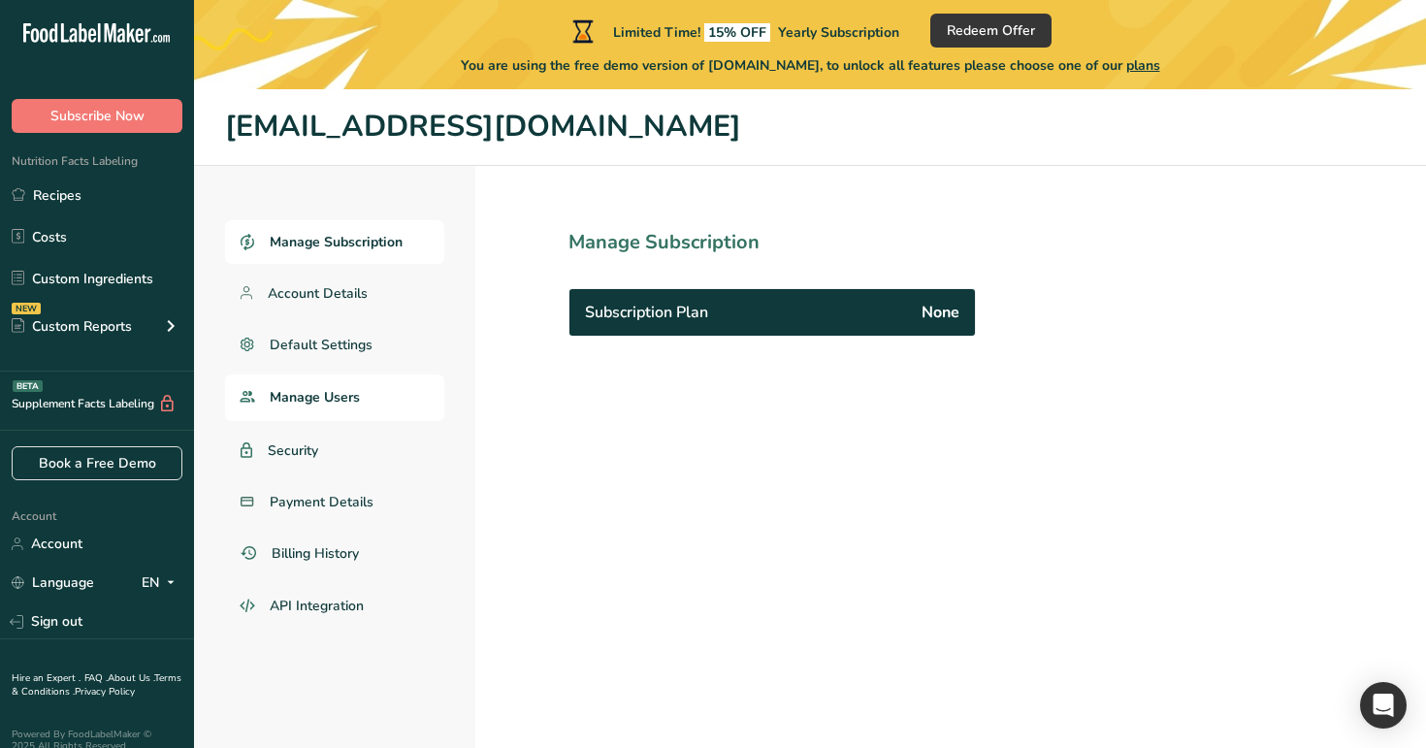
click at [359, 390] on span "Manage Users" at bounding box center [315, 397] width 90 height 20
